Goal: Task Accomplishment & Management: Use online tool/utility

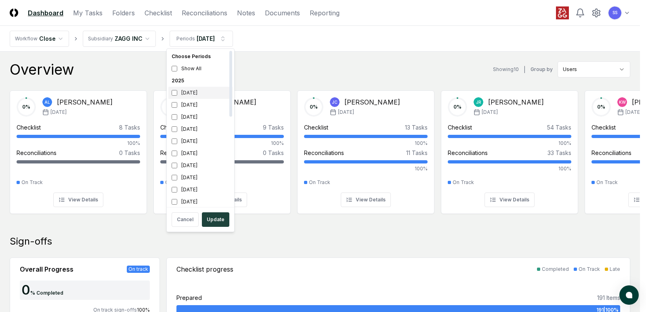
click at [193, 94] on div "[DATE]" at bounding box center [200, 93] width 64 height 12
click at [190, 102] on div "[DATE]" at bounding box center [200, 105] width 64 height 12
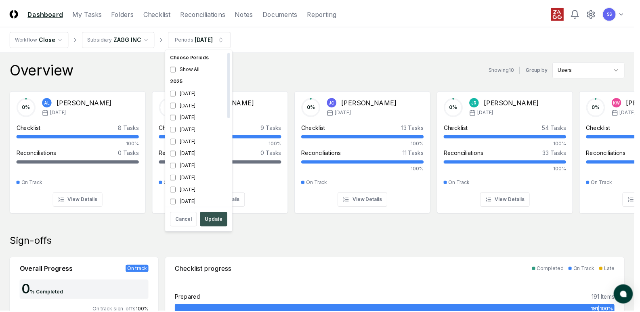
scroll to position [2, 0]
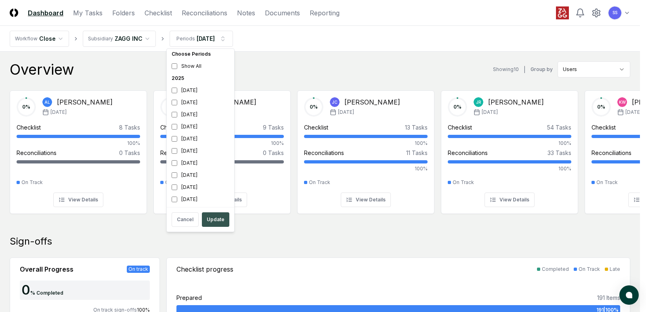
click at [214, 218] on button "Update" at bounding box center [215, 219] width 27 height 15
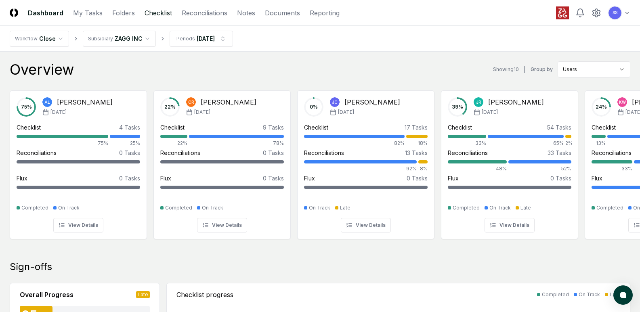
click at [155, 12] on link "Checklist" at bounding box center [157, 13] width 27 height 10
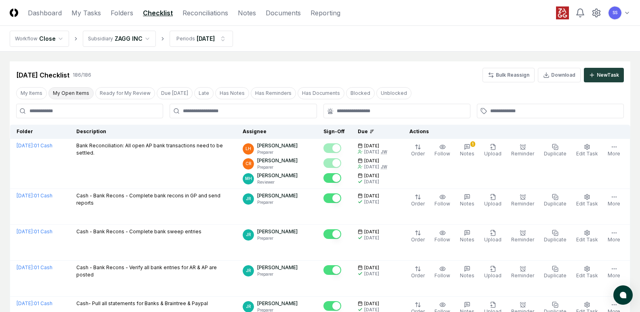
click at [61, 90] on button "My Open Items" at bounding box center [70, 93] width 45 height 12
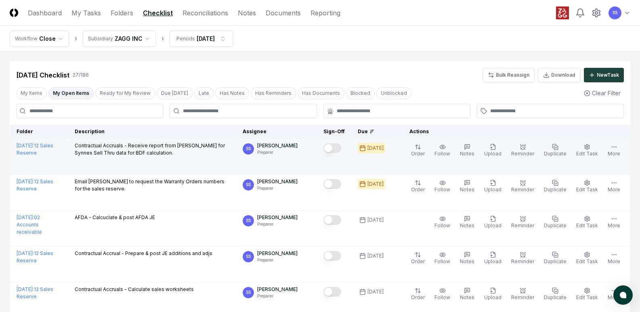
click at [341, 148] on button "Mark complete" at bounding box center [332, 148] width 18 height 10
